Goal: Task Accomplishment & Management: Use online tool/utility

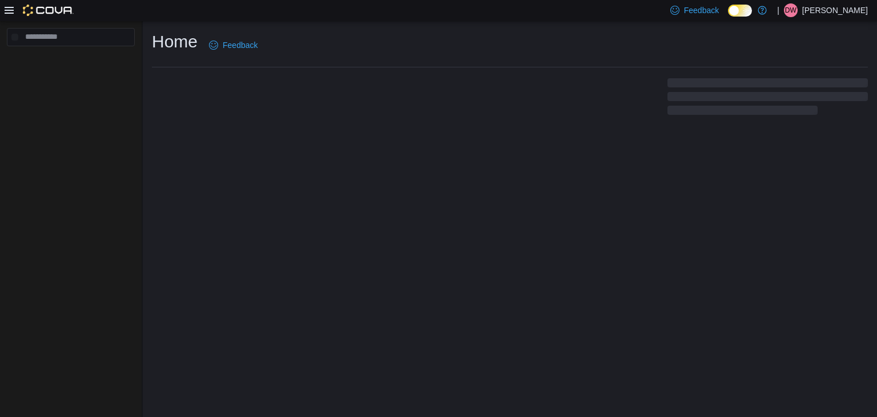
click at [267, 125] on div "Home Feedback" at bounding box center [510, 74] width 734 height 106
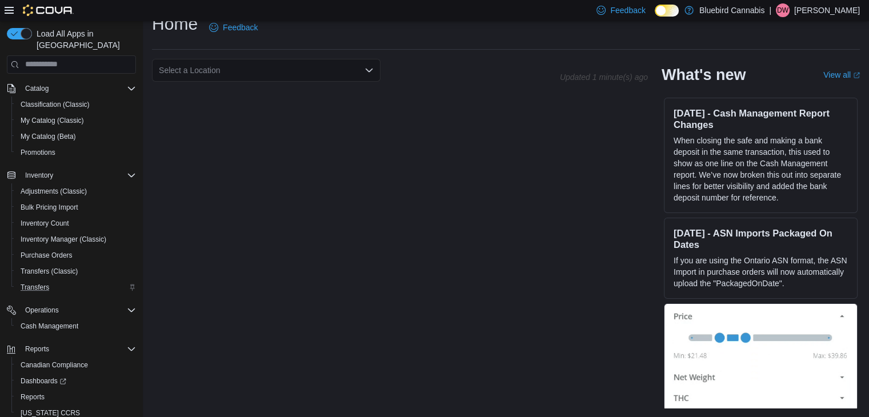
scroll to position [86, 0]
click at [26, 392] on span "Reports" at bounding box center [33, 396] width 24 height 9
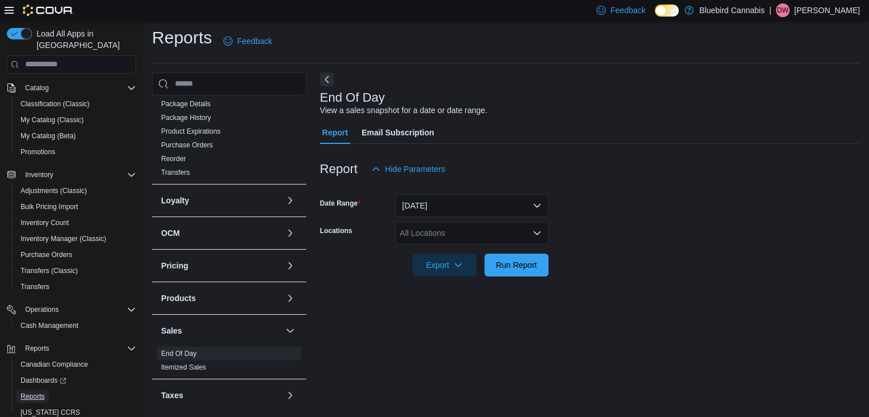
scroll to position [286, 0]
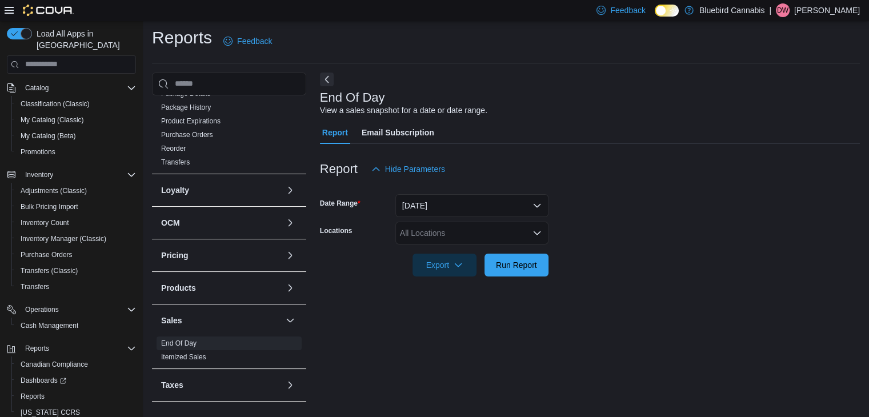
click at [439, 231] on div "All Locations" at bounding box center [471, 233] width 153 height 23
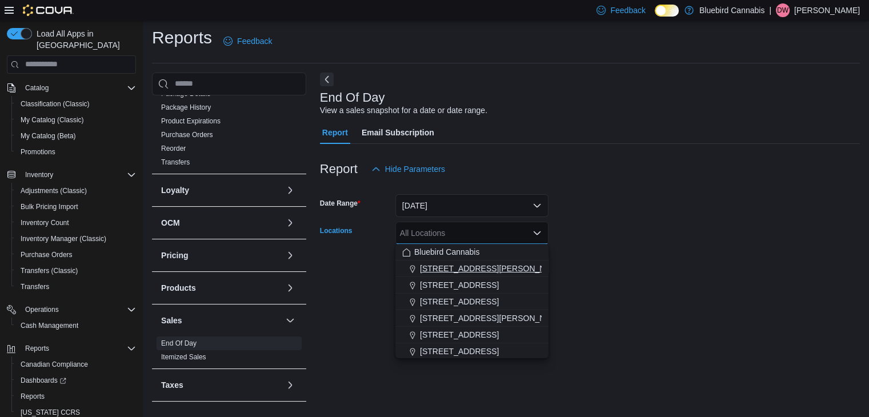
click at [441, 261] on button "[STREET_ADDRESS][PERSON_NAME]" at bounding box center [471, 268] width 153 height 17
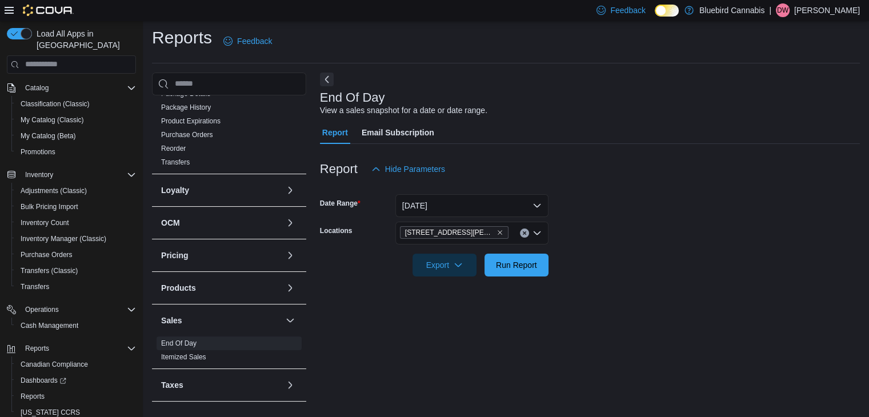
click at [589, 272] on form "Date Range [DATE] Locations [STREET_ADDRESS][PERSON_NAME] Export Run Report" at bounding box center [590, 228] width 540 height 96
click at [452, 174] on div "Report Hide Parameters" at bounding box center [590, 169] width 540 height 23
click at [443, 222] on div "[STREET_ADDRESS][PERSON_NAME]" at bounding box center [471, 233] width 153 height 23
click at [471, 211] on button "[DATE]" at bounding box center [471, 205] width 153 height 23
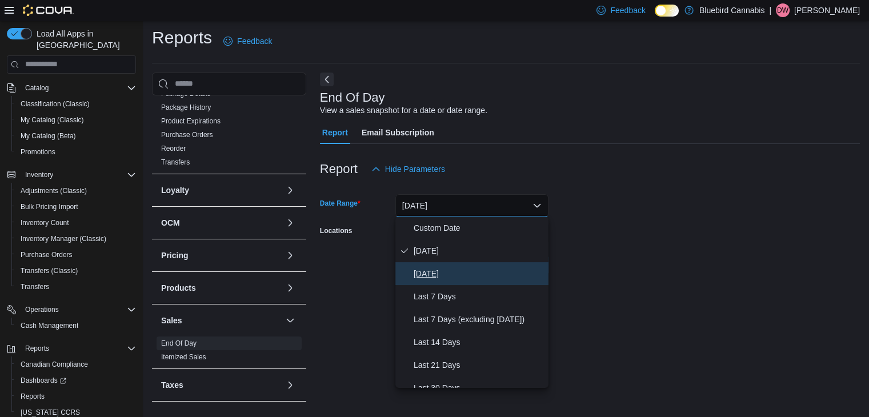
click at [439, 268] on span "[DATE]" at bounding box center [479, 274] width 130 height 14
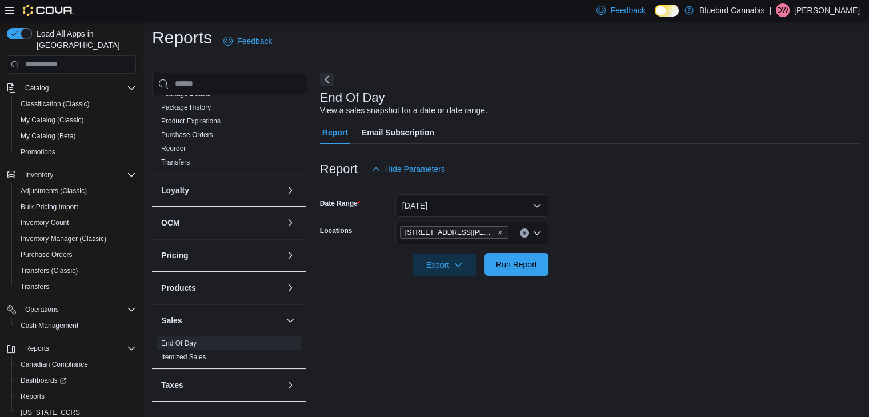
click at [514, 267] on span "Run Report" at bounding box center [516, 264] width 41 height 11
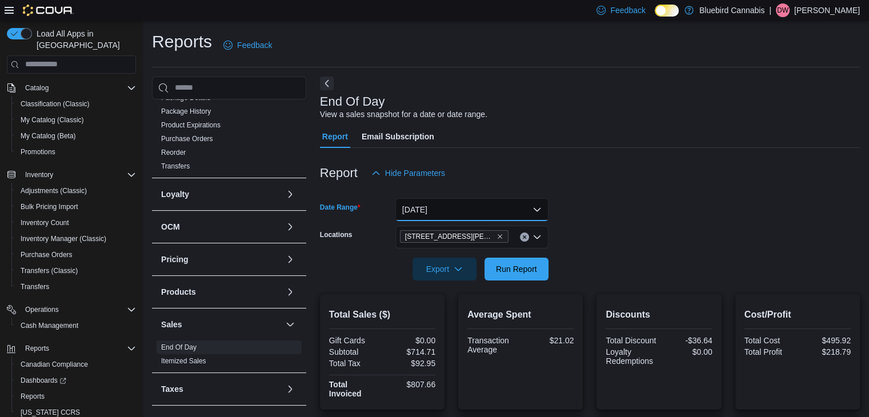
click at [500, 206] on button "[DATE]" at bounding box center [471, 209] width 153 height 23
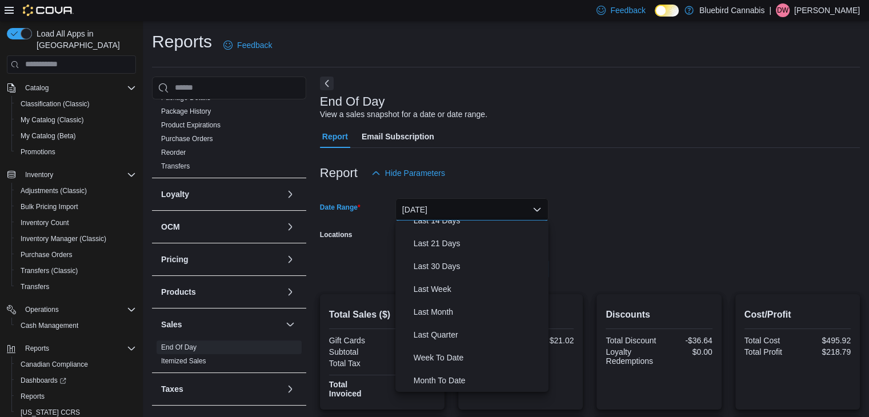
scroll to position [139, 0]
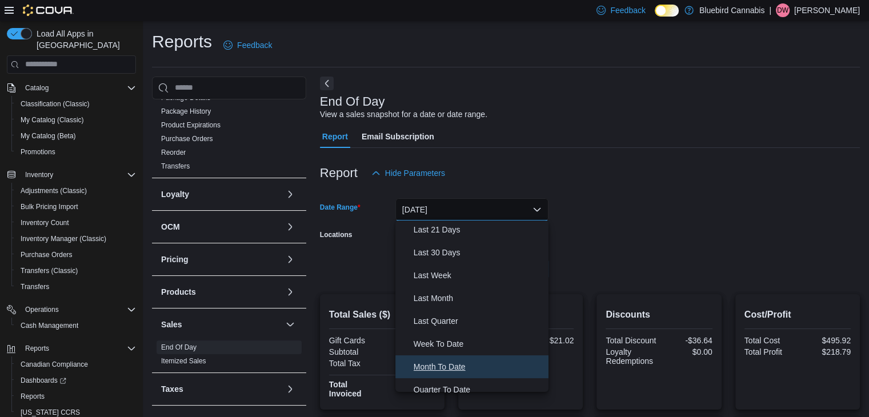
click at [445, 361] on span "Month To Date" at bounding box center [479, 367] width 130 height 14
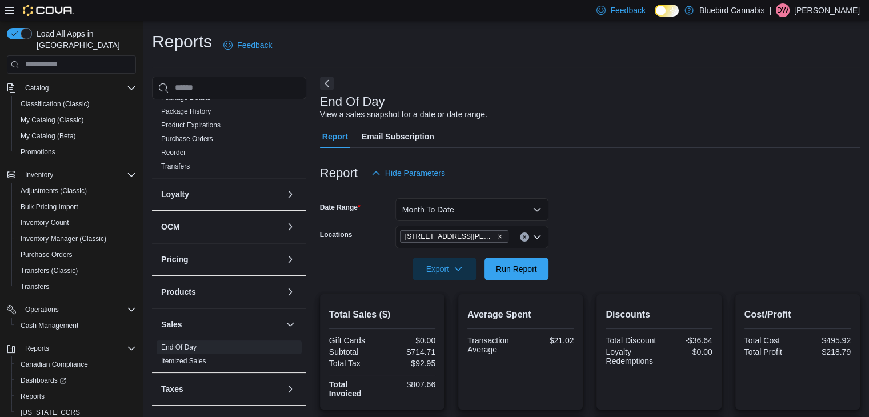
click at [525, 256] on div at bounding box center [590, 252] width 540 height 9
click at [525, 268] on span "Run Report" at bounding box center [516, 268] width 41 height 11
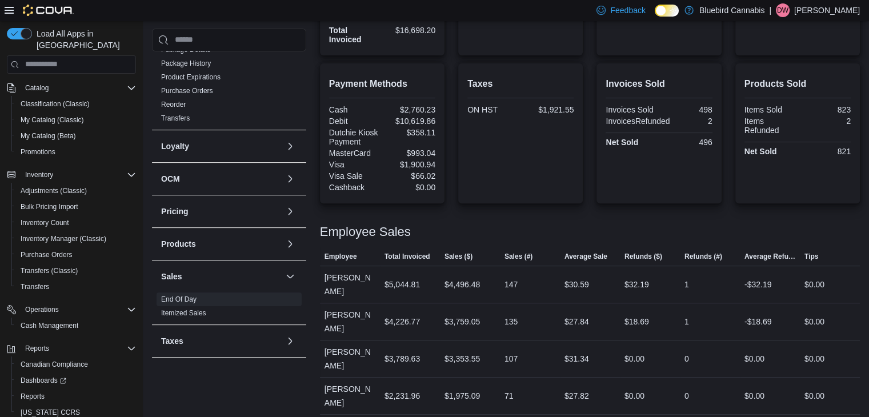
scroll to position [416, 0]
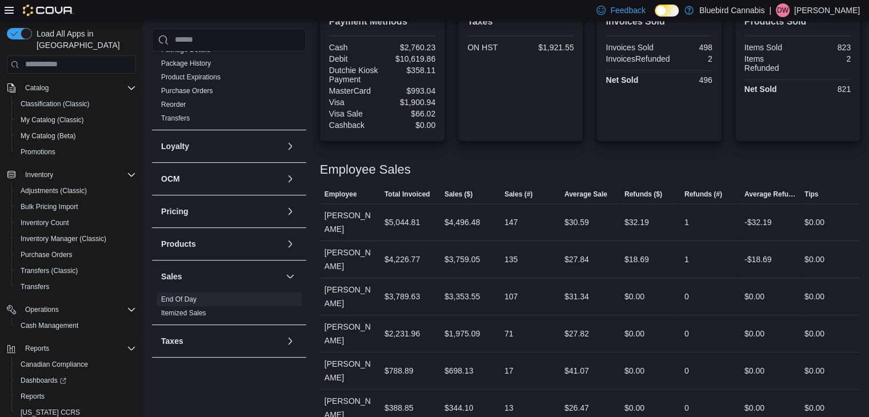
click at [547, 285] on div "107" at bounding box center [530, 296] width 60 height 23
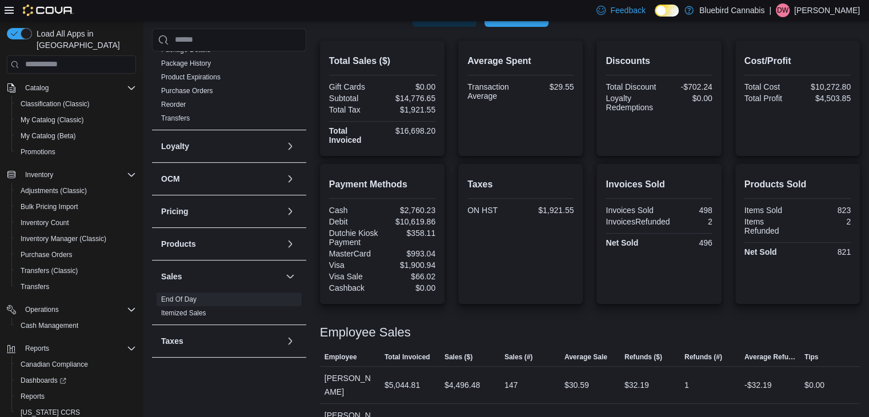
scroll to position [254, 0]
click at [547, 282] on div "Taxes ON HST $1,921.55" at bounding box center [520, 233] width 106 height 122
